Goal: Information Seeking & Learning: Learn about a topic

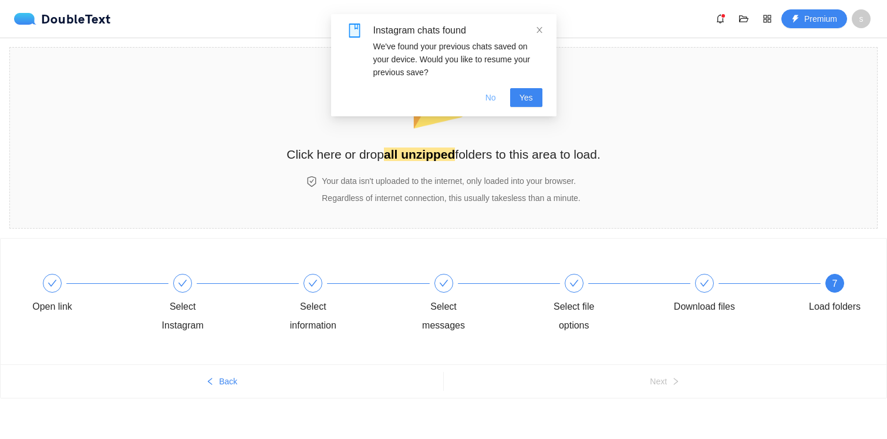
click at [497, 100] on button "No" at bounding box center [490, 97] width 29 height 19
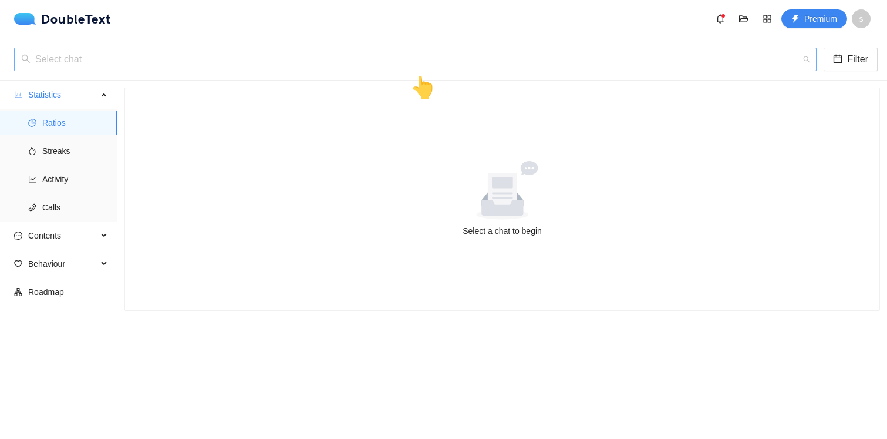
click at [578, 64] on input "search" at bounding box center [411, 59] width 780 height 22
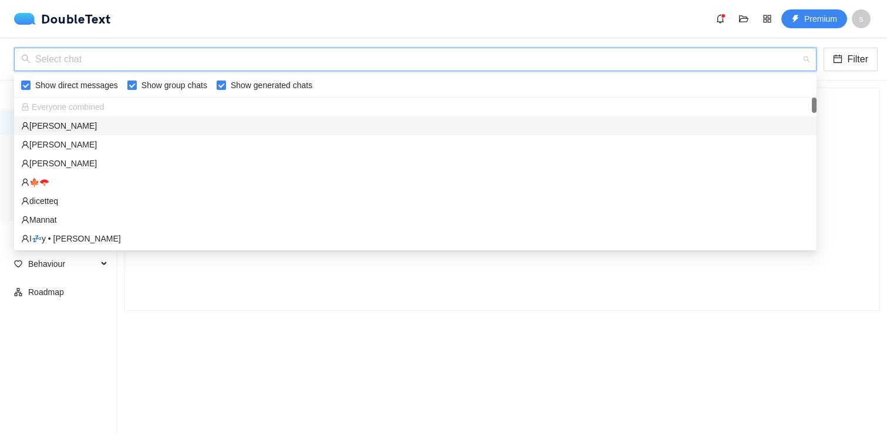
click at [513, 126] on div "[PERSON_NAME]" at bounding box center [415, 125] width 789 height 13
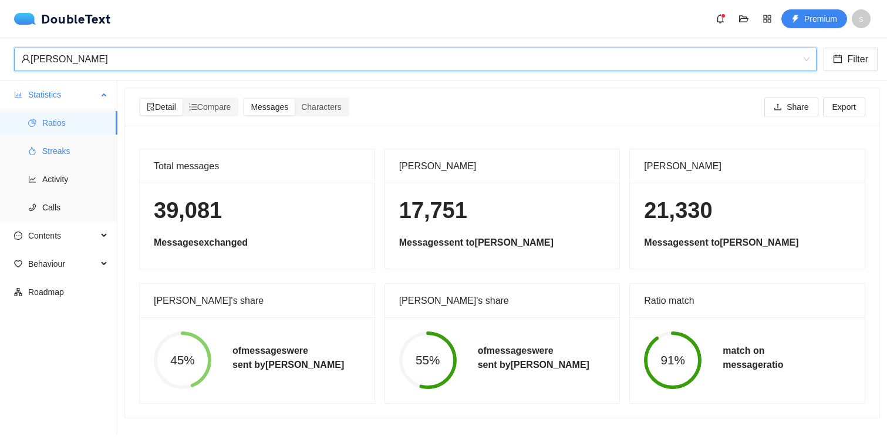
click at [72, 145] on span "Streaks" at bounding box center [75, 150] width 66 height 23
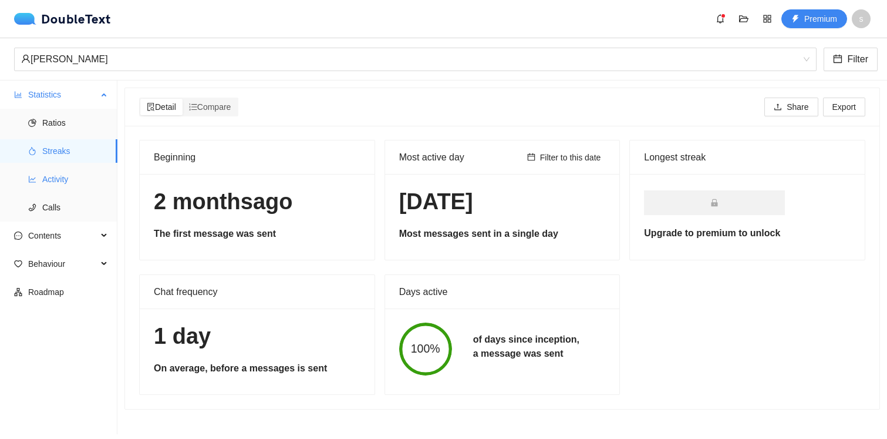
click at [51, 174] on span "Activity" at bounding box center [75, 178] width 66 height 23
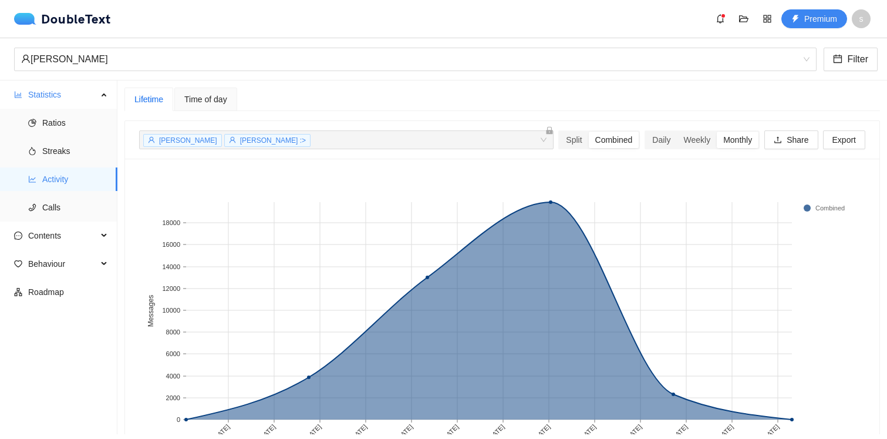
click at [547, 200] on rect at bounding box center [502, 320] width 726 height 294
click at [696, 140] on div "Weekly" at bounding box center [697, 140] width 40 height 16
click at [677, 132] on input "Weekly" at bounding box center [677, 132] width 0 height 0
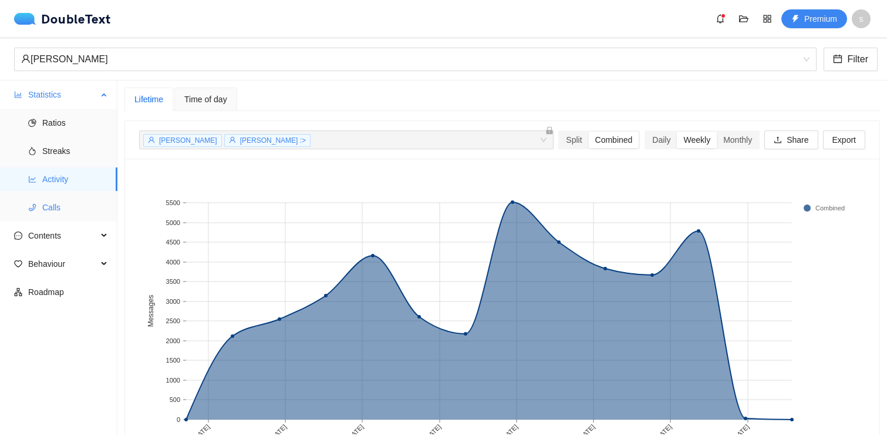
click at [73, 207] on span "Calls" at bounding box center [75, 207] width 66 height 23
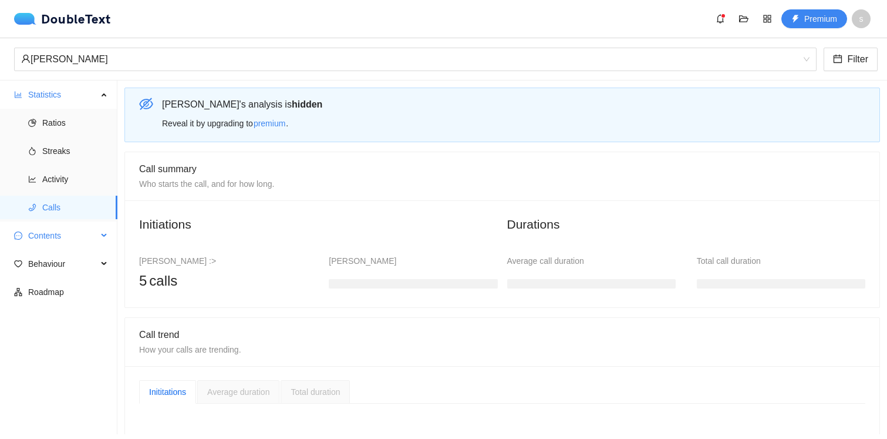
click at [42, 238] on span "Contents" at bounding box center [62, 235] width 69 height 23
click at [53, 257] on span "Word Cloud" at bounding box center [75, 263] width 66 height 23
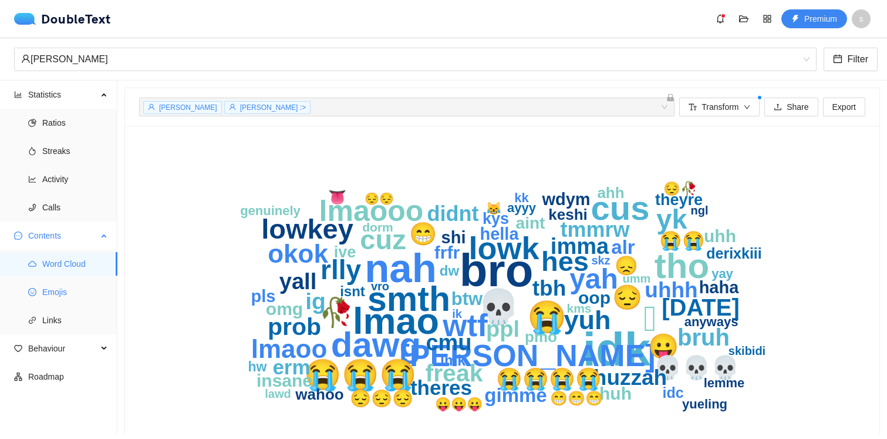
click at [53, 289] on span "Emojis" at bounding box center [75, 291] width 66 height 23
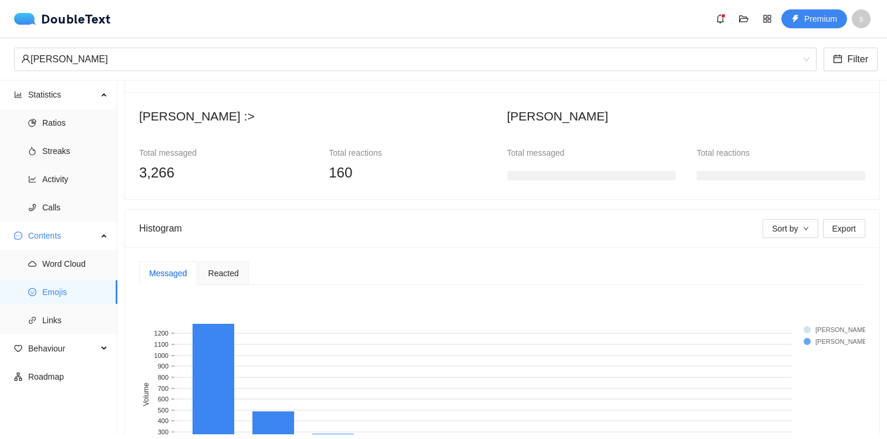
scroll to position [214, 0]
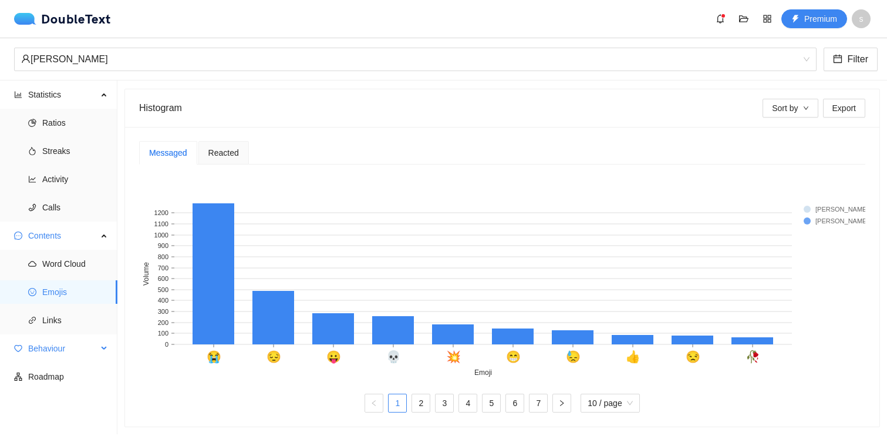
click at [58, 349] on span "Behaviour" at bounding box center [62, 347] width 69 height 23
click at [68, 366] on span "Engagement" at bounding box center [75, 376] width 66 height 23
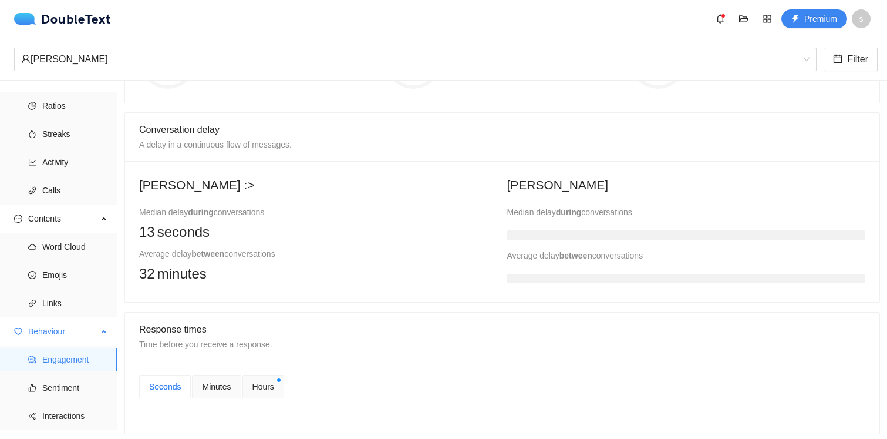
scroll to position [39, 0]
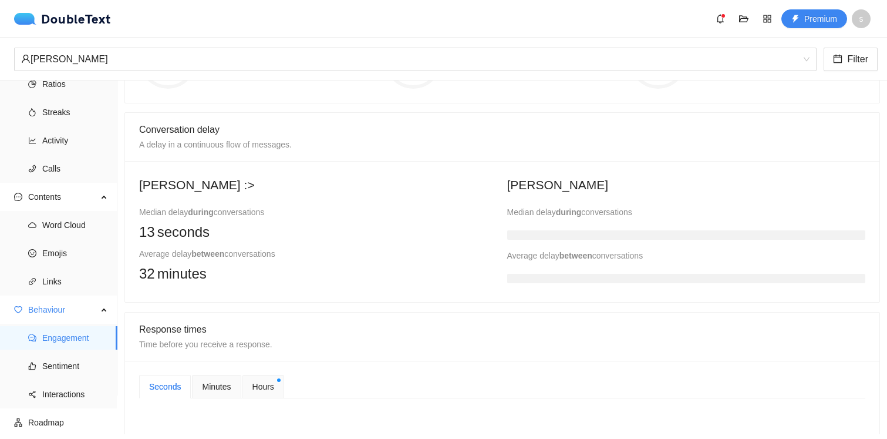
click at [256, 382] on span "Hours" at bounding box center [263, 386] width 22 height 13
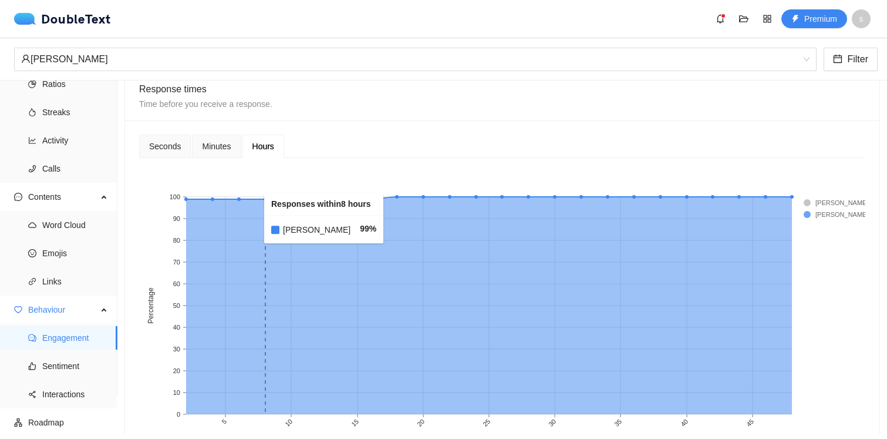
scroll to position [495, 0]
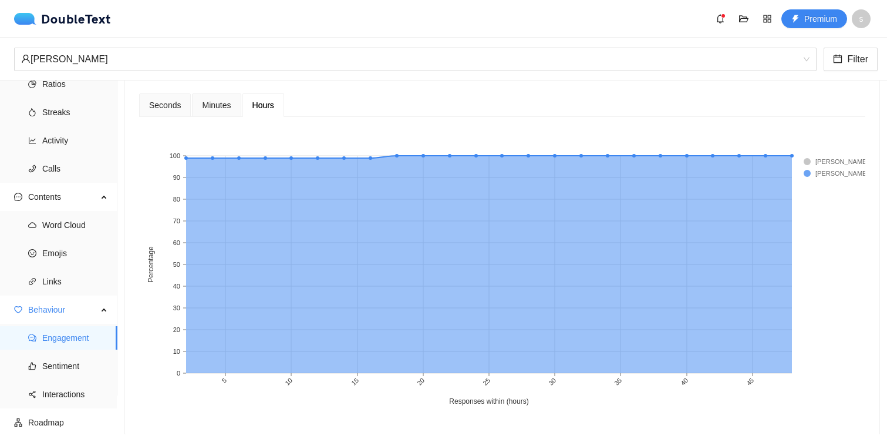
click at [211, 106] on span "Minutes" at bounding box center [216, 105] width 29 height 8
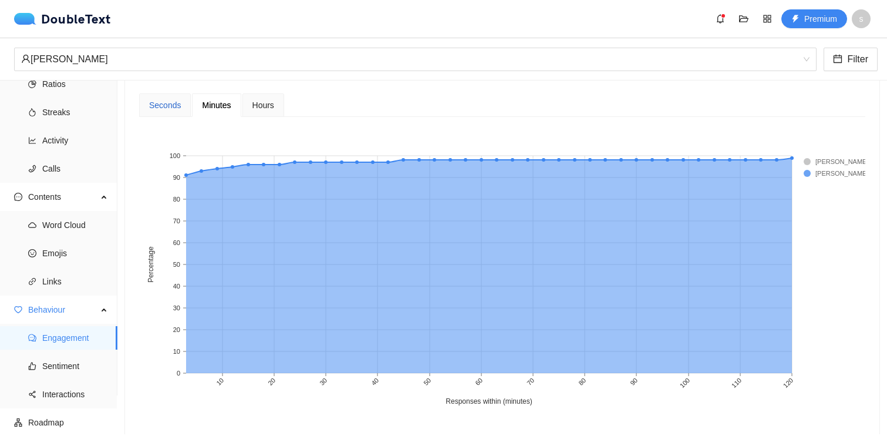
click at [174, 103] on div "Seconds" at bounding box center [165, 105] width 32 height 13
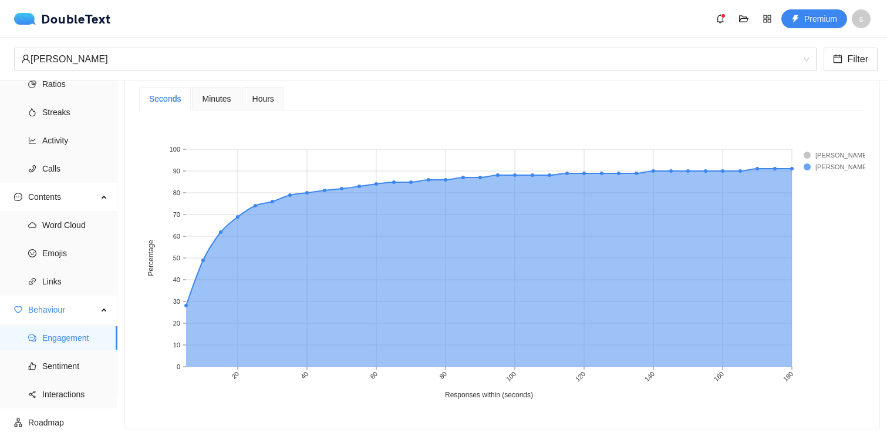
scroll to position [509, 0]
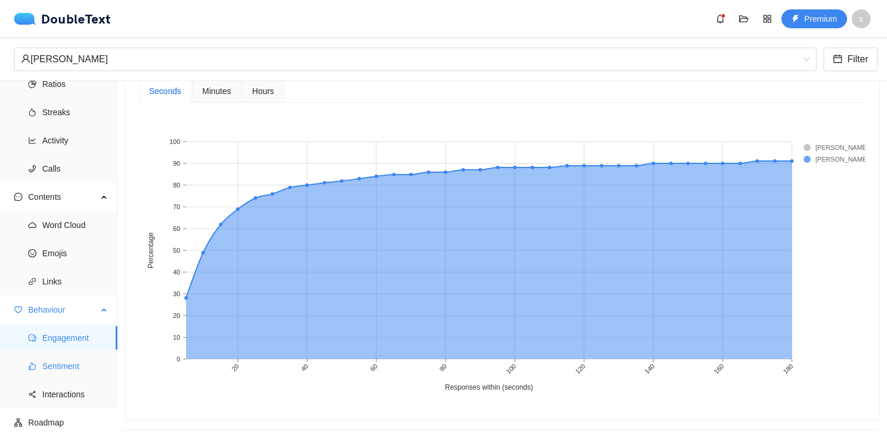
click at [93, 365] on span "Sentiment" at bounding box center [75, 365] width 66 height 23
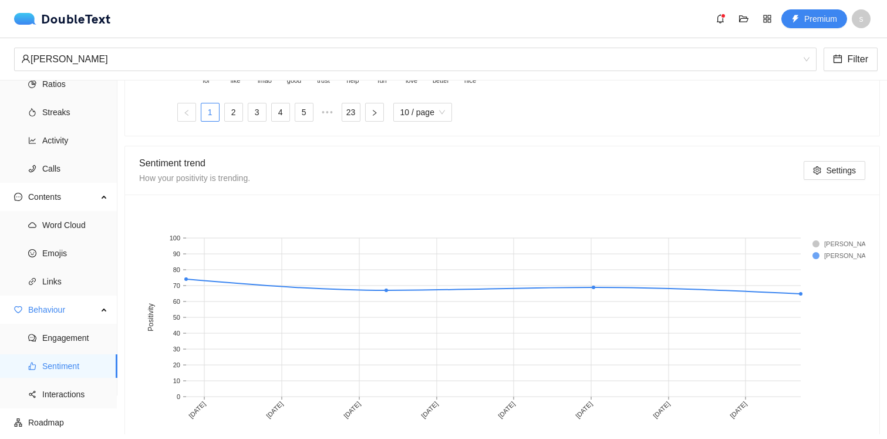
scroll to position [615, 0]
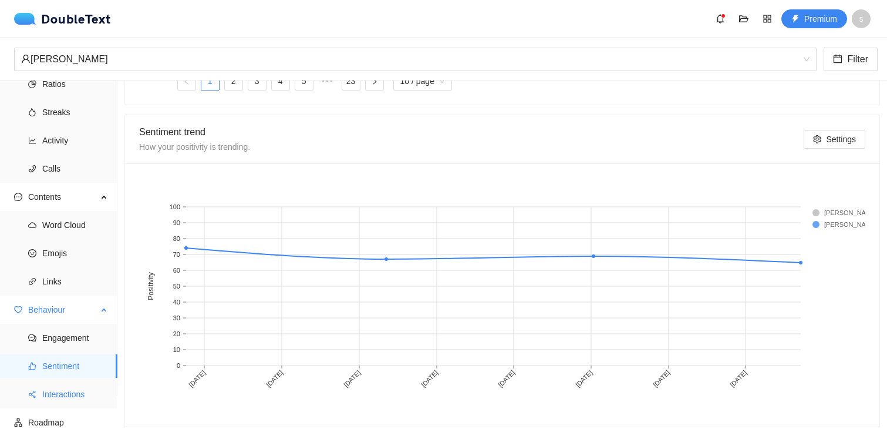
click at [59, 395] on span "Interactions" at bounding box center [75, 393] width 66 height 23
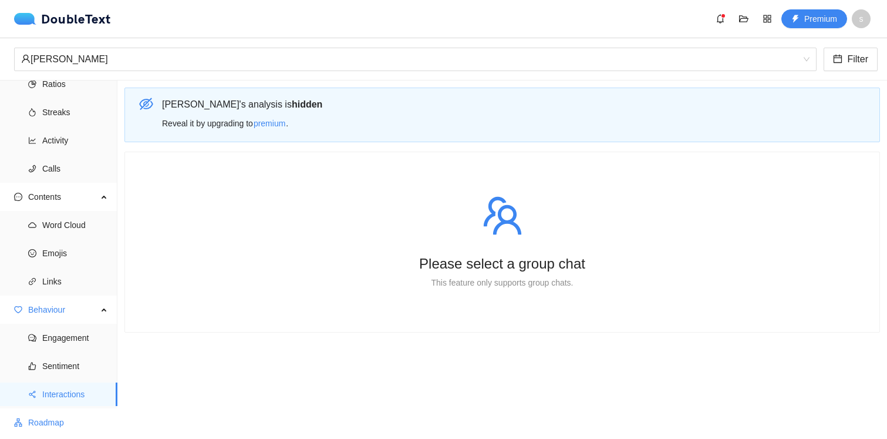
click at [55, 421] on span "Roadmap" at bounding box center [68, 421] width 80 height 23
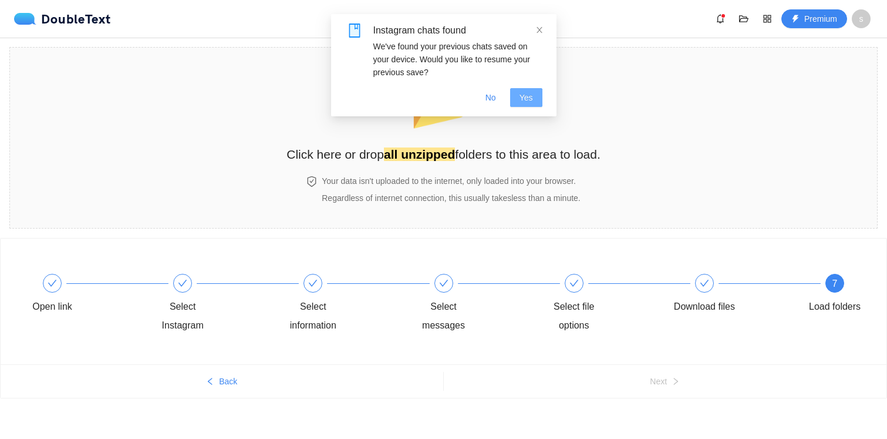
click at [532, 89] on button "Yes" at bounding box center [526, 97] width 32 height 19
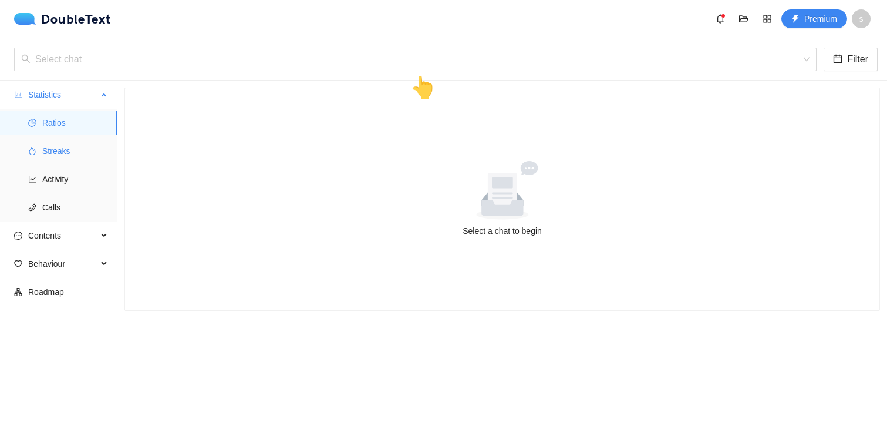
click at [73, 144] on span "Streaks" at bounding box center [75, 150] width 66 height 23
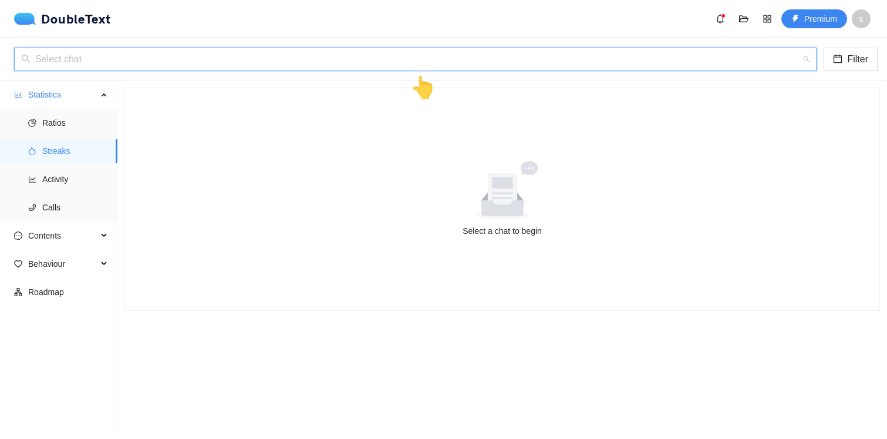
click at [200, 52] on input "search" at bounding box center [411, 59] width 780 height 22
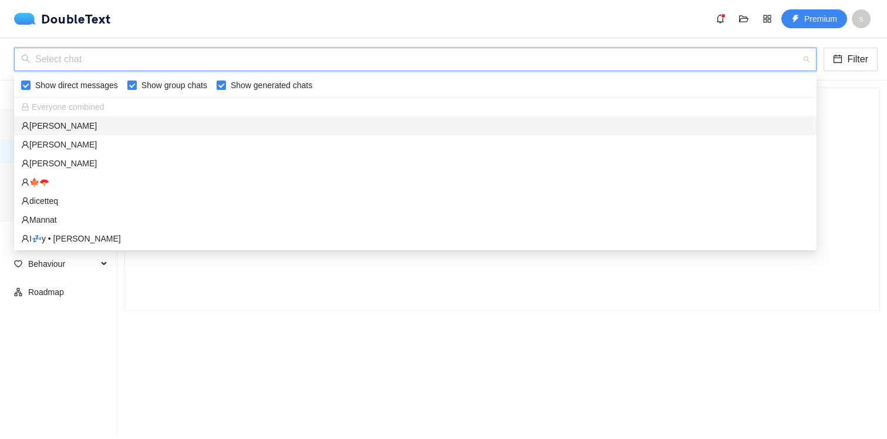
click at [157, 112] on div "Everyone combined" at bounding box center [415, 106] width 789 height 13
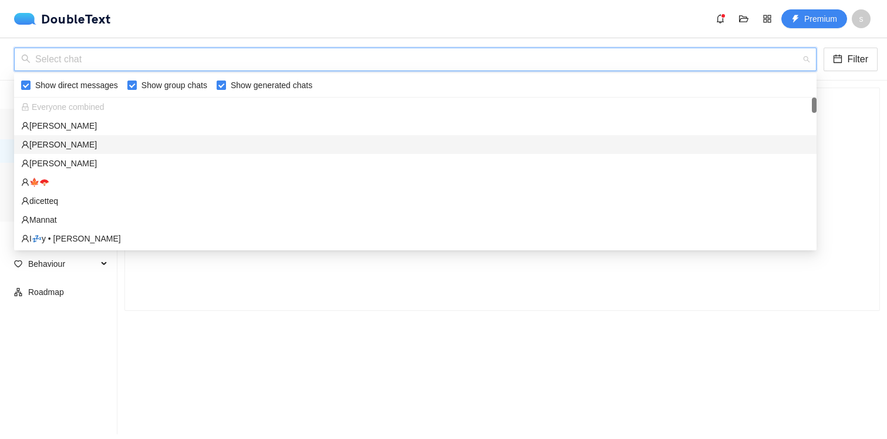
click at [123, 147] on div "[PERSON_NAME]" at bounding box center [415, 144] width 789 height 13
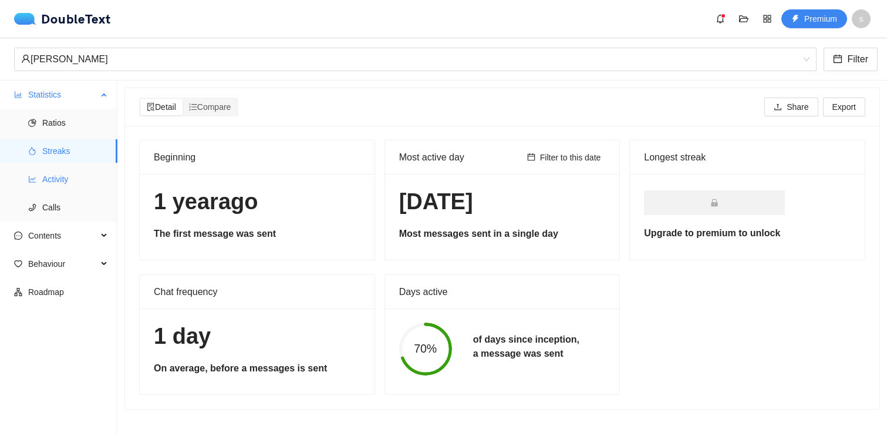
click at [45, 180] on span "Activity" at bounding box center [75, 178] width 66 height 23
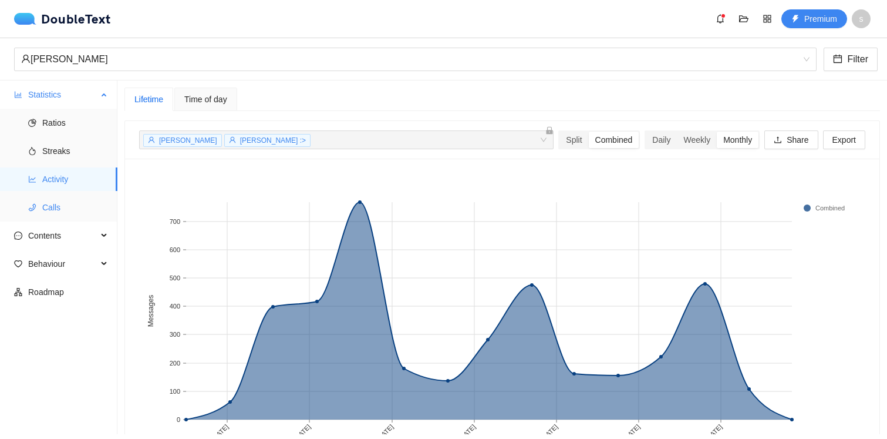
click at [55, 210] on span "Calls" at bounding box center [75, 207] width 66 height 23
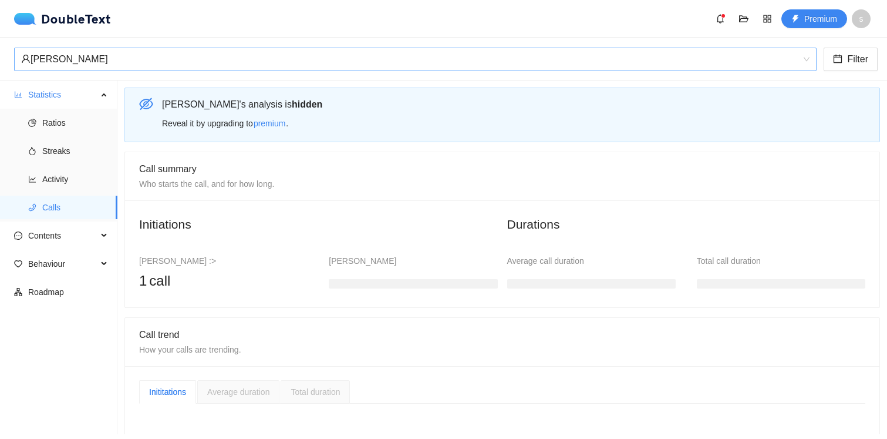
click at [126, 57] on div "[PERSON_NAME]" at bounding box center [410, 59] width 778 height 22
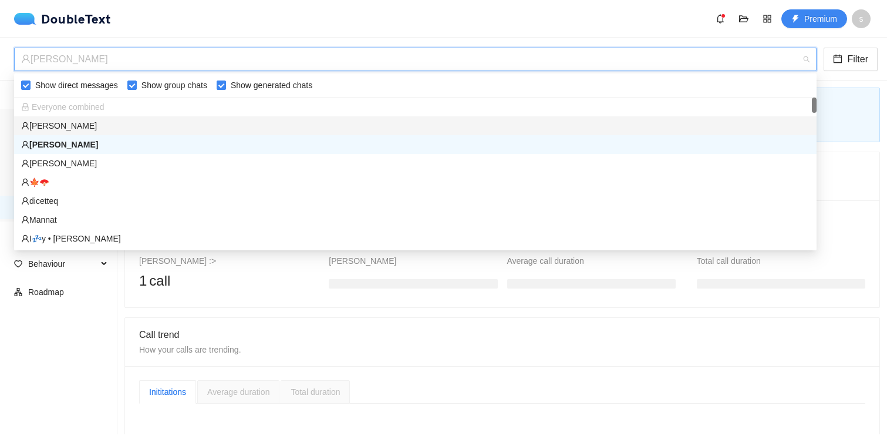
click at [167, 126] on div "[PERSON_NAME]" at bounding box center [415, 125] width 789 height 13
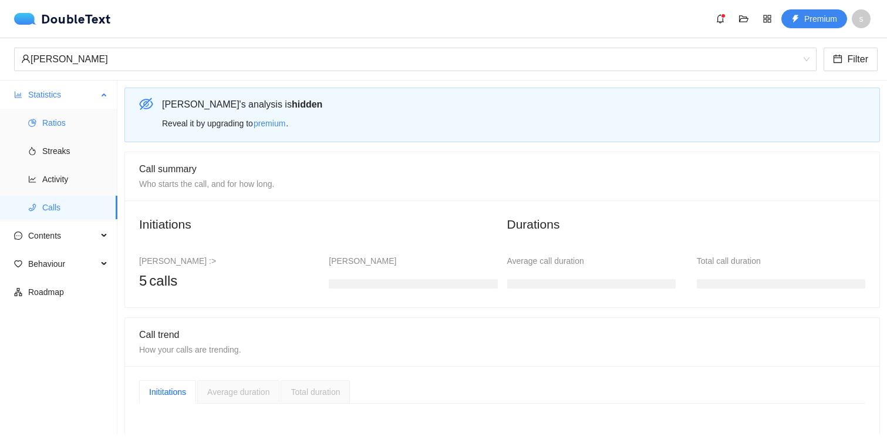
click at [54, 128] on span "Ratios" at bounding box center [75, 122] width 66 height 23
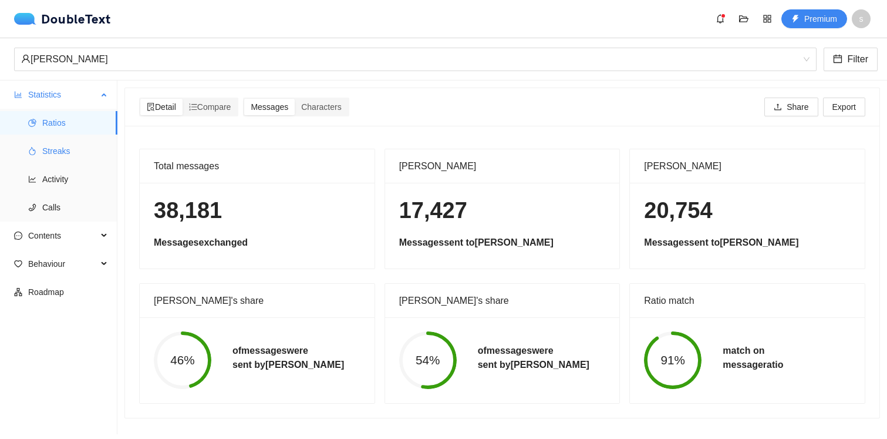
click at [52, 144] on span "Streaks" at bounding box center [75, 150] width 66 height 23
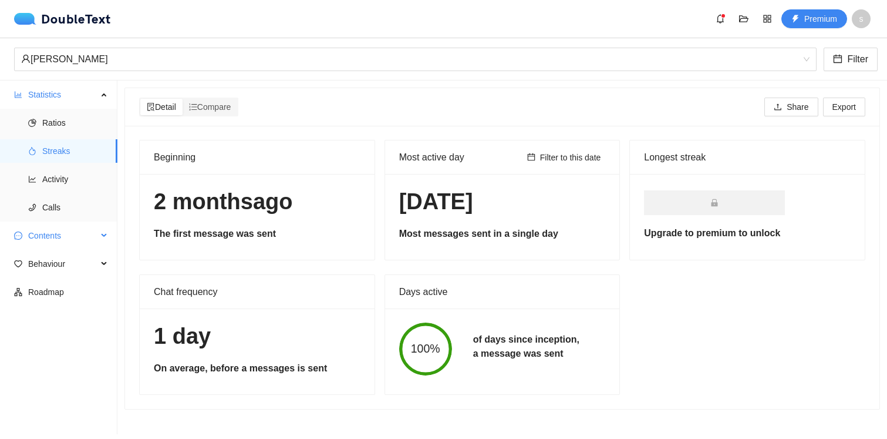
click at [60, 240] on span "Contents" at bounding box center [62, 235] width 69 height 23
click at [57, 271] on span "Word Cloud" at bounding box center [75, 263] width 66 height 23
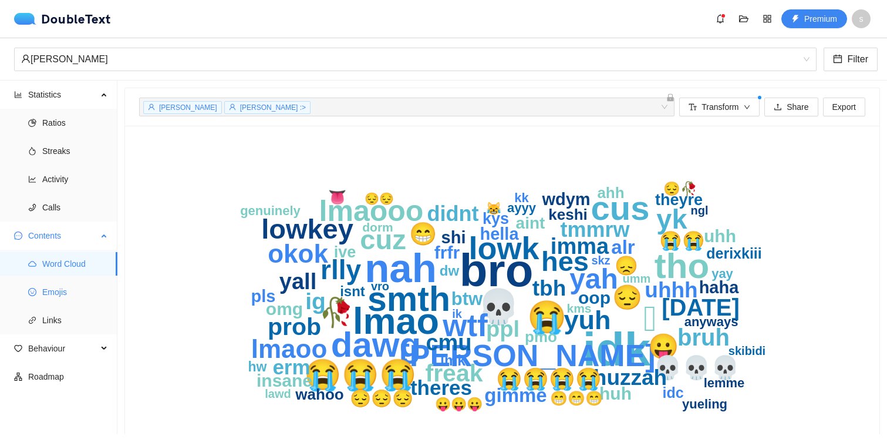
click at [56, 298] on span "Emojis" at bounding box center [75, 291] width 66 height 23
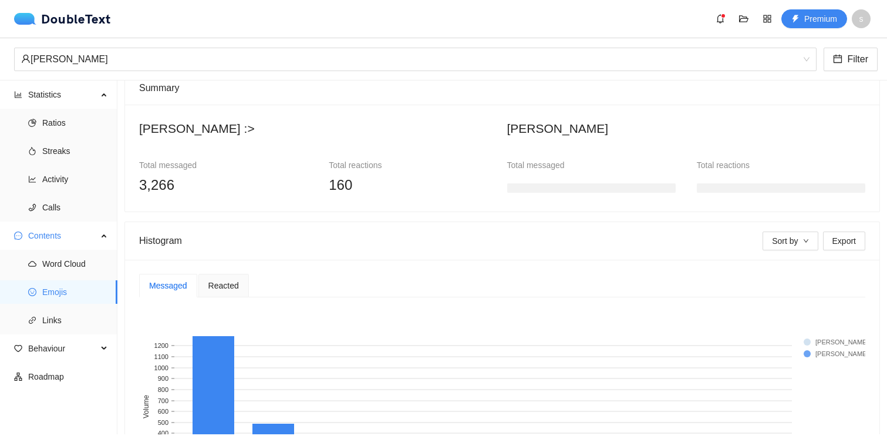
scroll to position [102, 0]
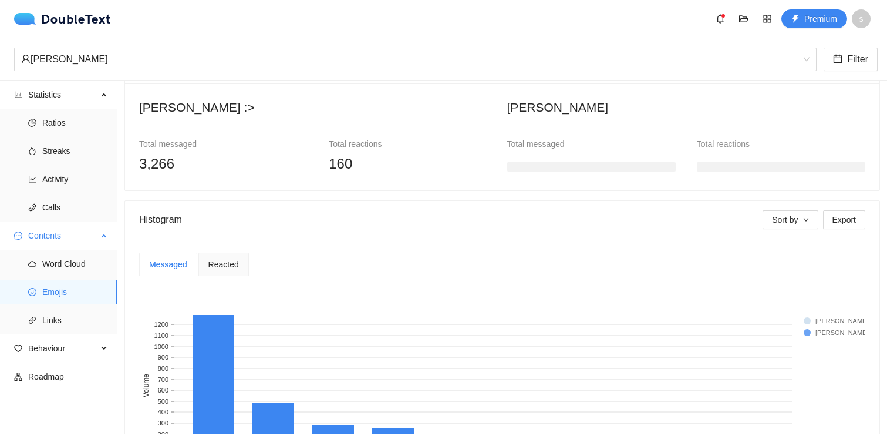
click at [72, 284] on span "Emojis" at bounding box center [75, 291] width 66 height 23
